Goal: Information Seeking & Learning: Understand process/instructions

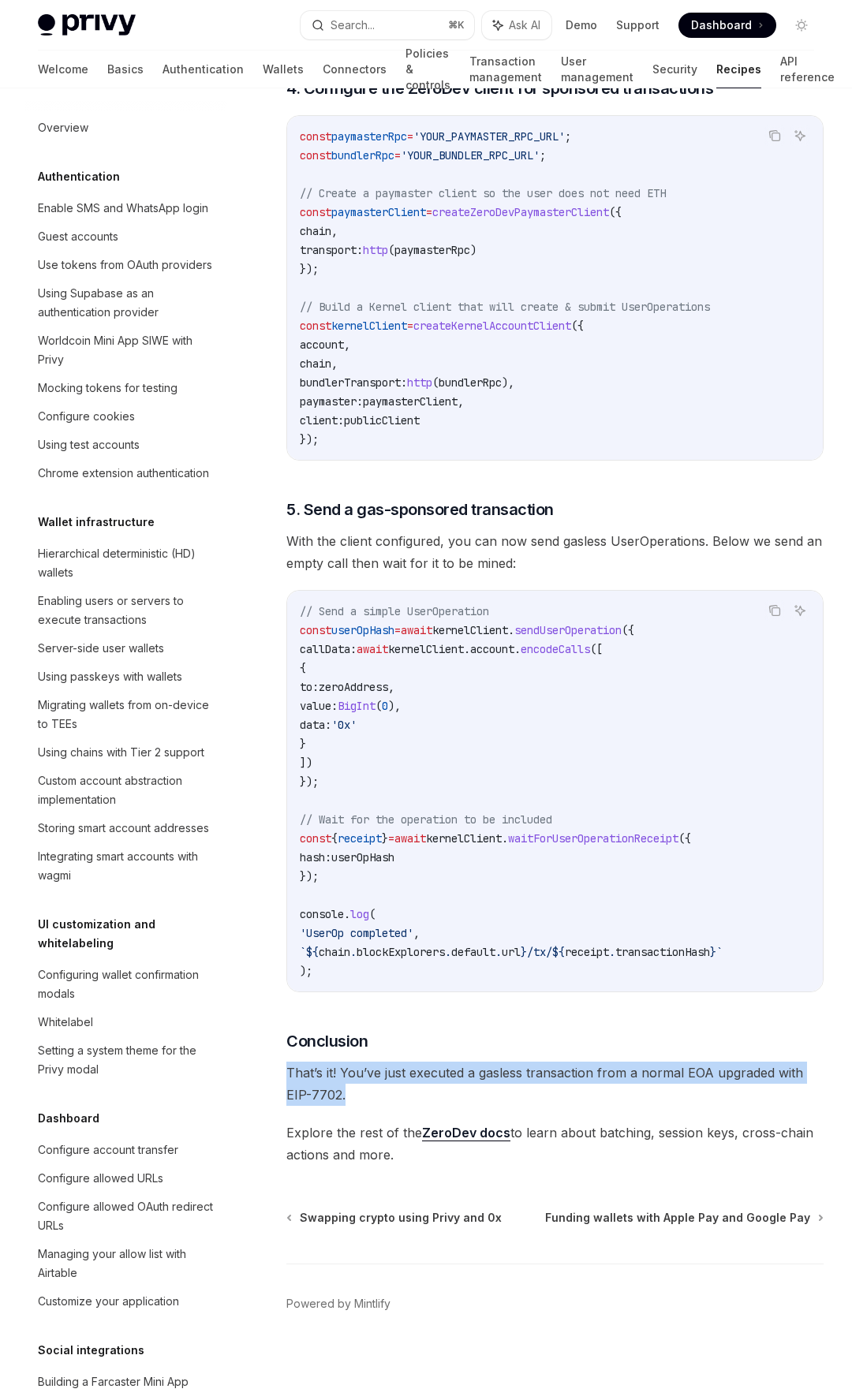
scroll to position [473, 0]
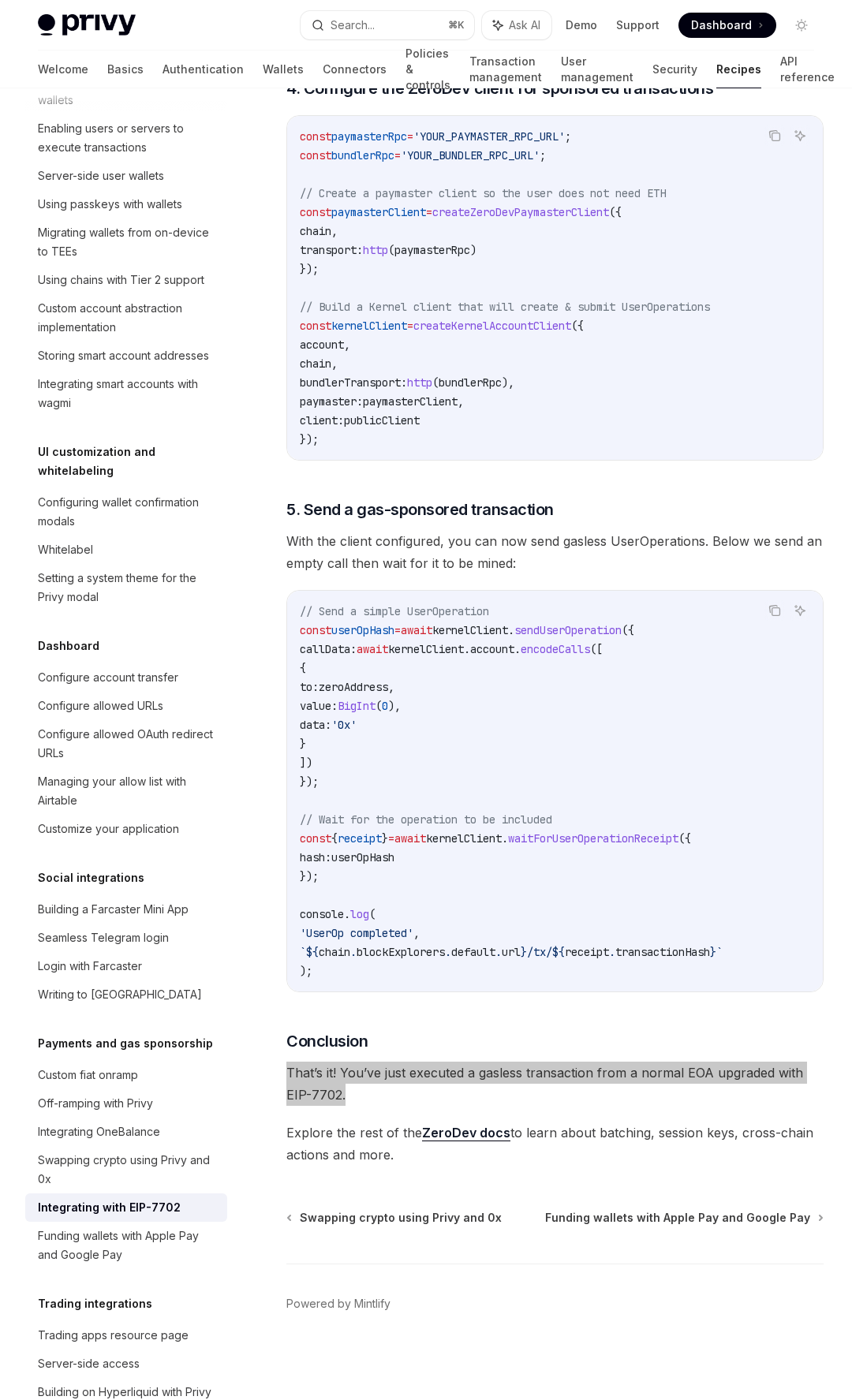
type textarea "*"
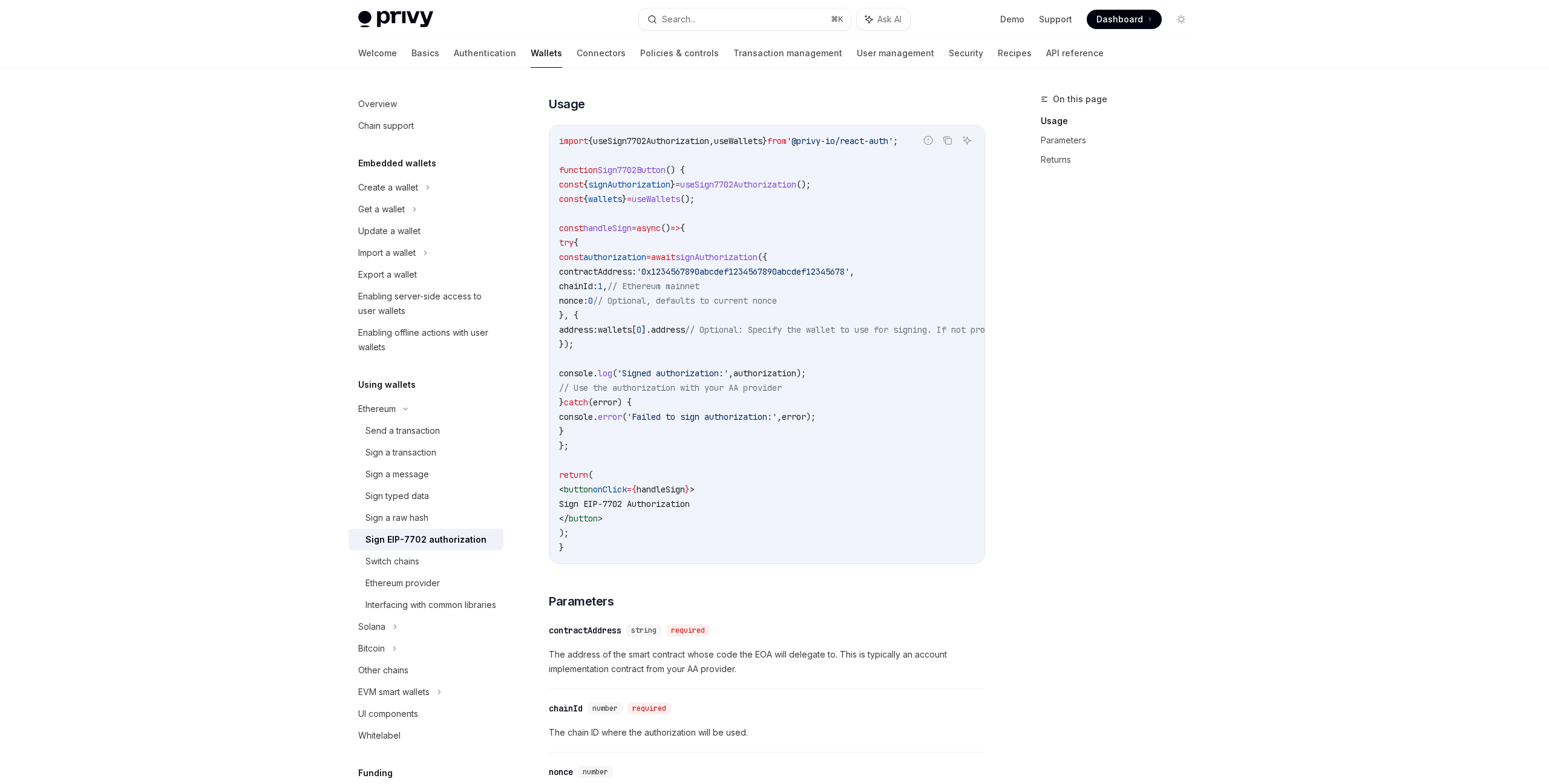
scroll to position [395, 0]
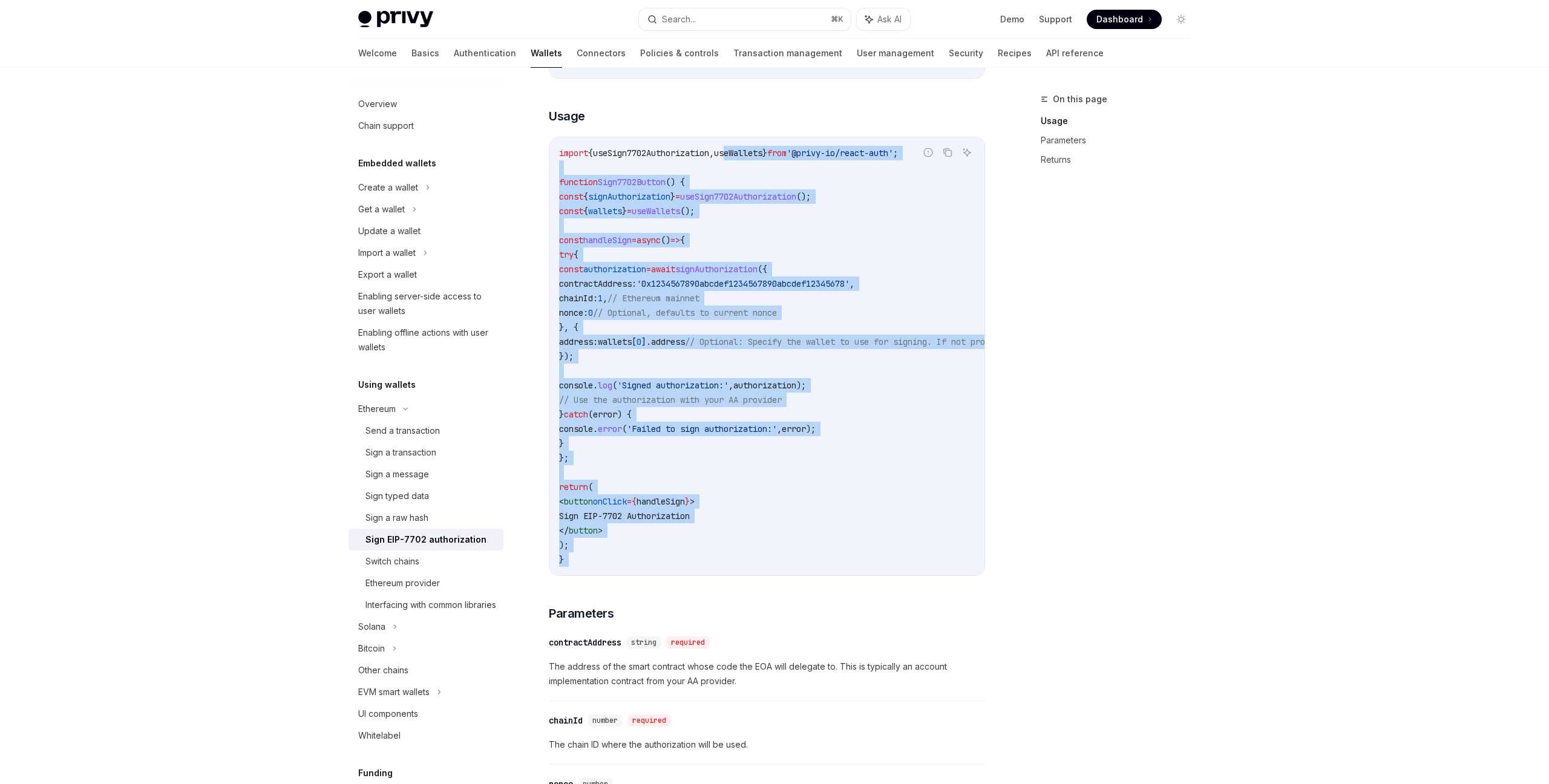
drag, startPoint x: 757, startPoint y: 224, endPoint x: 1132, endPoint y: 451, distance: 438.4
click at [846, 581] on div "Use the useSign7702Authorization hook to sign an EIP-7702 authorization with yo…" at bounding box center [767, 515] width 436 height 1088
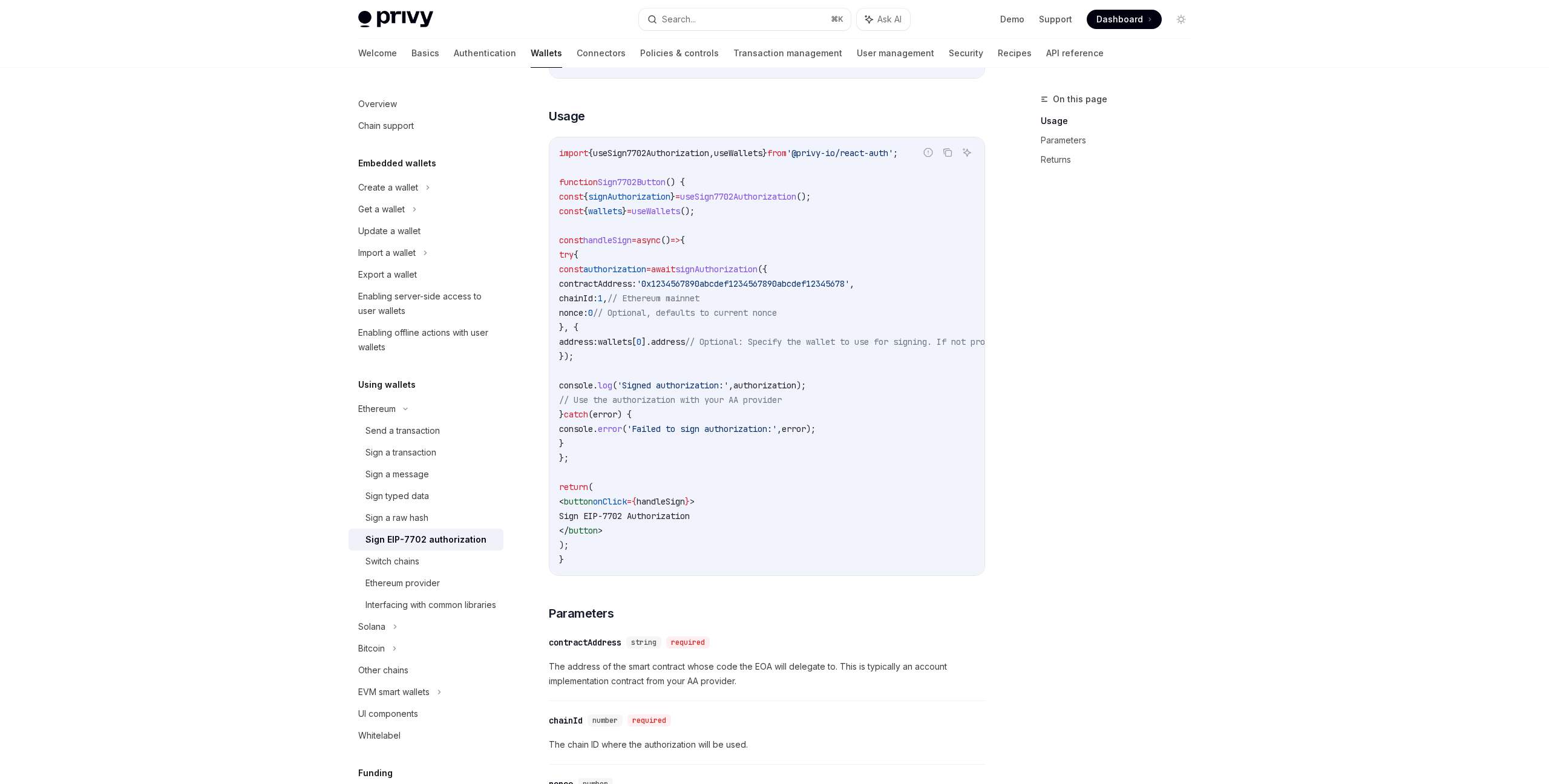
click at [1187, 399] on div "On this page Usage Parameters Returns" at bounding box center [1109, 438] width 184 height 692
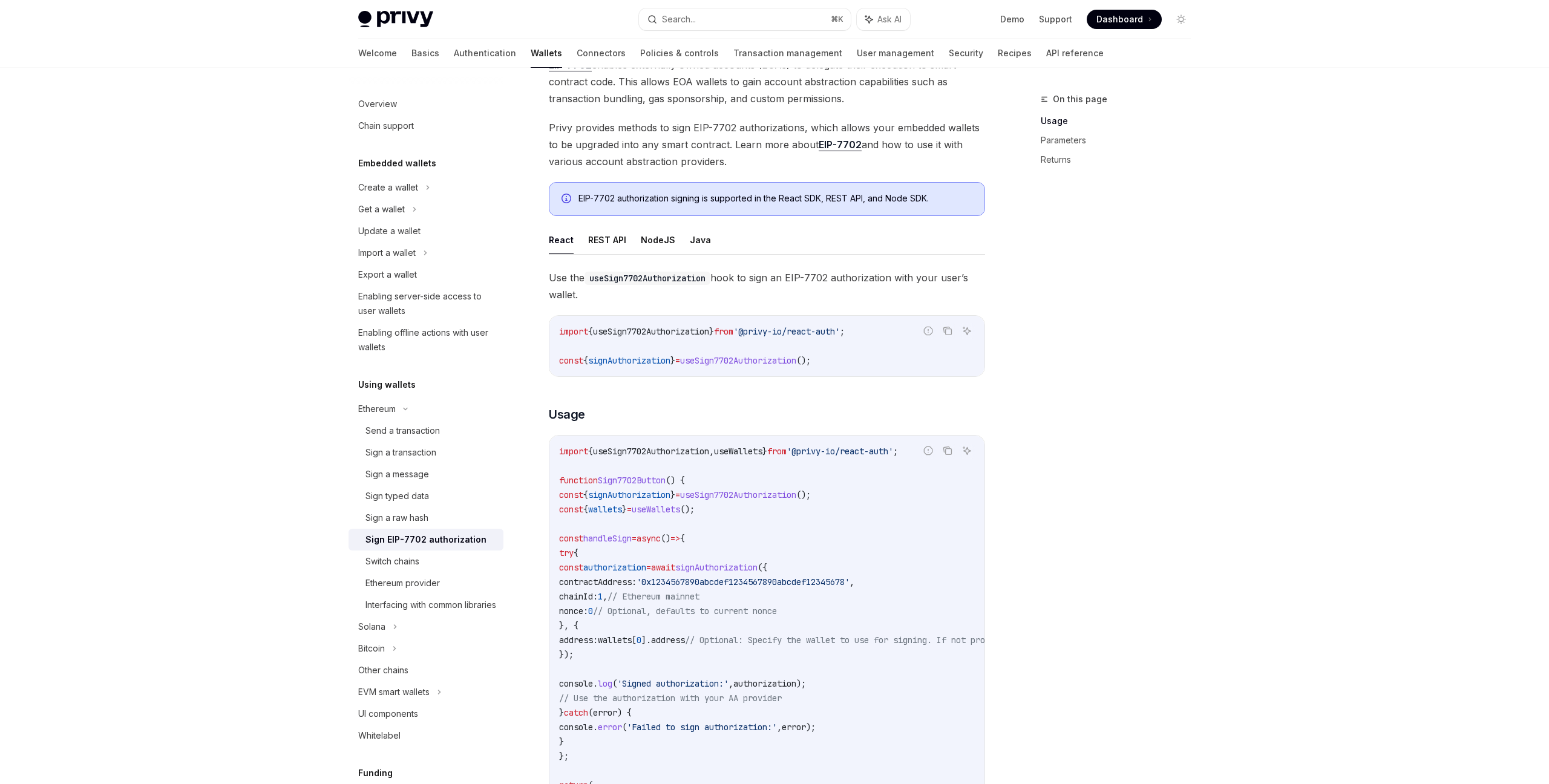
scroll to position [0, 0]
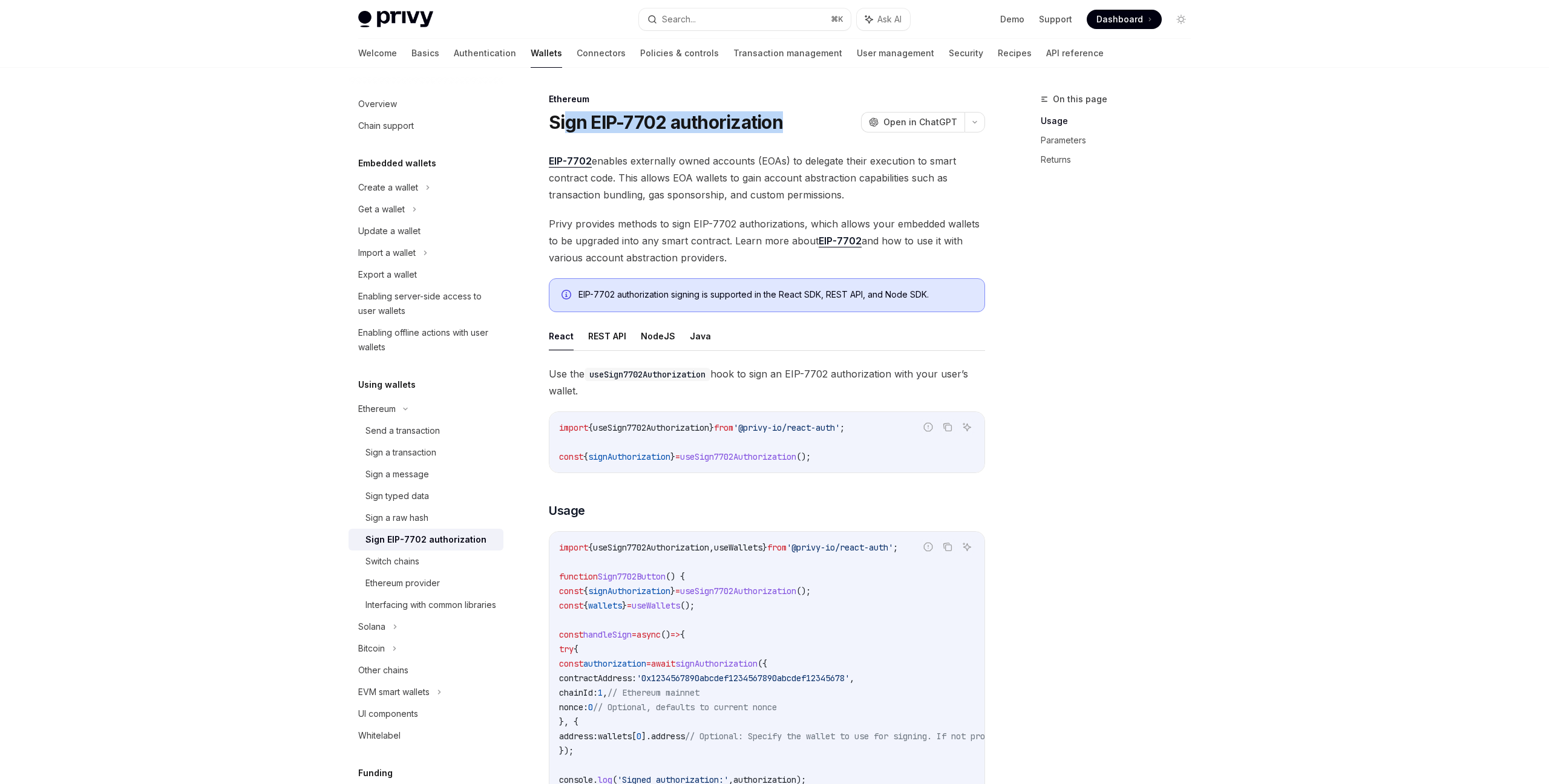
drag, startPoint x: 567, startPoint y: 118, endPoint x: 780, endPoint y: 125, distance: 213.1
click at [780, 125] on h1 "Sign EIP-7702 authorization" at bounding box center [666, 122] width 234 height 22
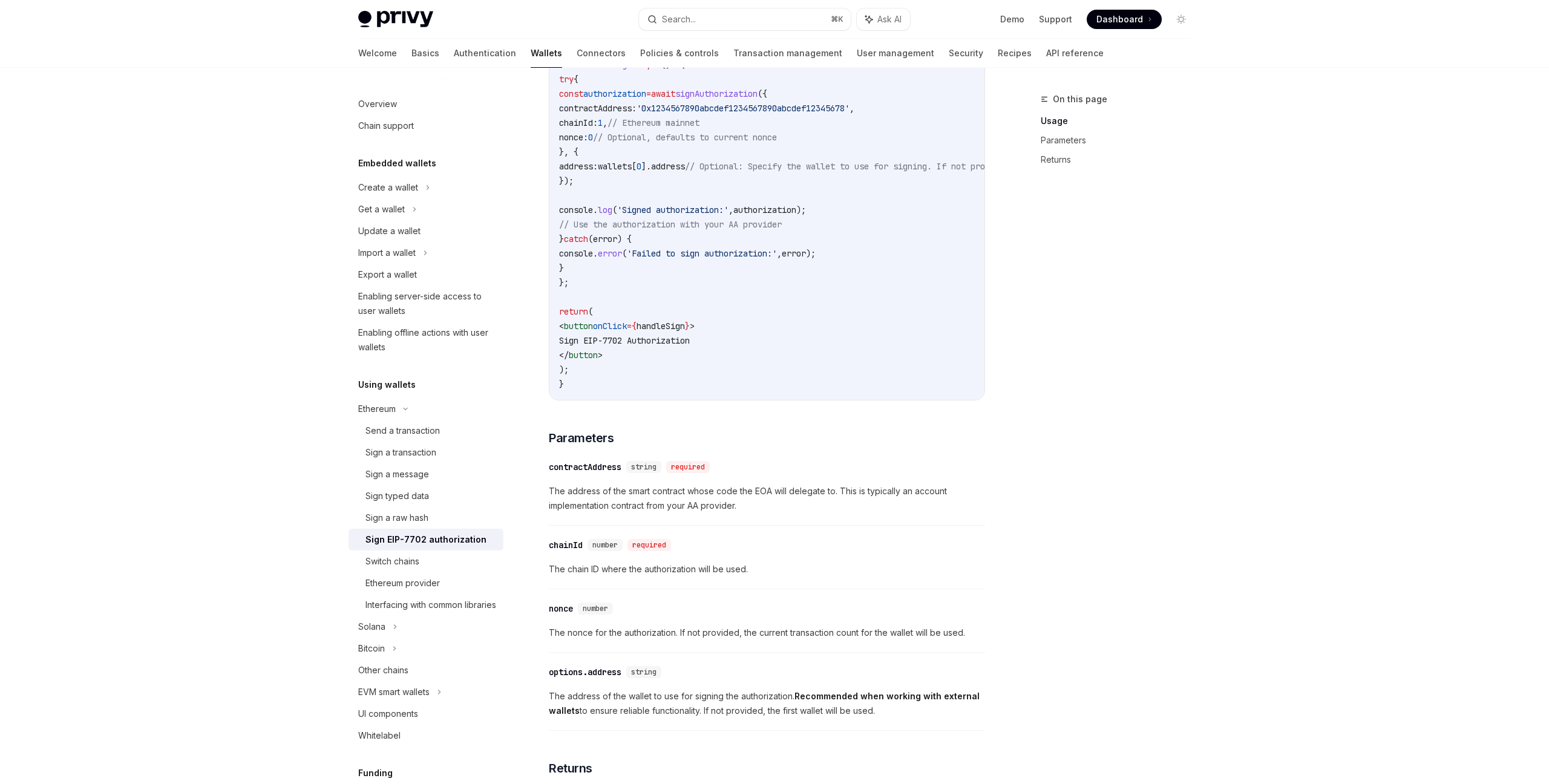
scroll to position [554, 0]
